Goal: Go to known website: Access a specific website the user already knows

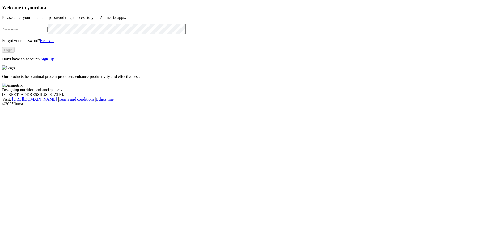
type input "[EMAIL_ADDRESS][DOMAIN_NAME]"
click at [15, 53] on button "Login" at bounding box center [8, 49] width 13 height 5
